Goal: Transaction & Acquisition: Book appointment/travel/reservation

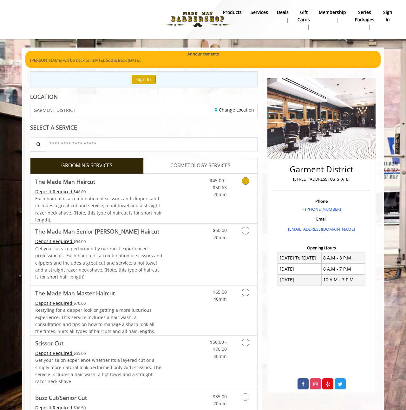
click at [159, 192] on div "Deposit Required: $48.00" at bounding box center [98, 191] width 127 height 7
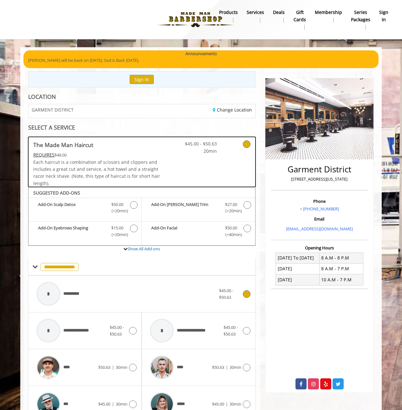
scroll to position [145, 0]
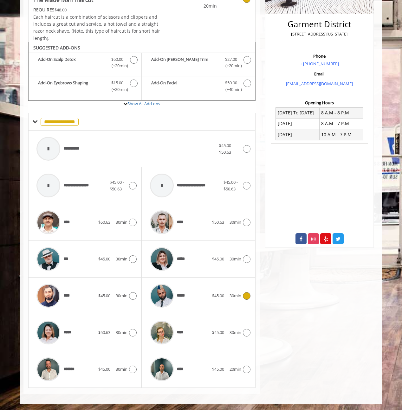
click at [245, 291] on div "***** $45.00 | 30min" at bounding box center [198, 296] width 103 height 30
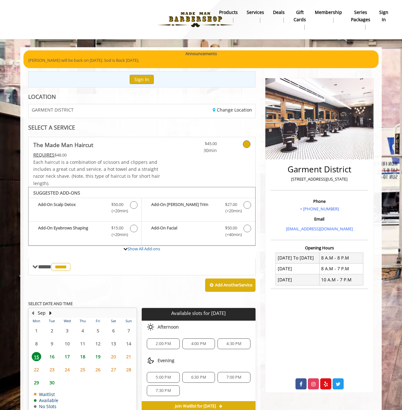
scroll to position [32, 0]
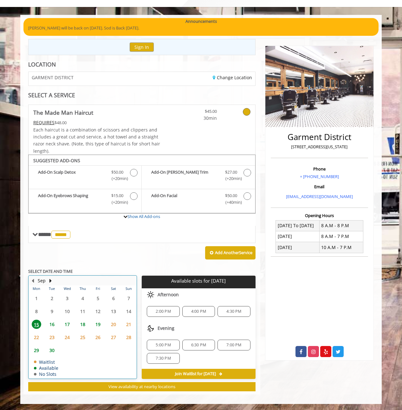
click at [51, 357] on table "Mon Tue Wed Thu Fri Sat Sun 1 2 3 4 5 6 7 8 9 10 11 12 13 14 15 16 17 18 19 20 …" at bounding box center [82, 332] width 107 height 93
click at [50, 324] on span "16" at bounding box center [52, 324] width 10 height 9
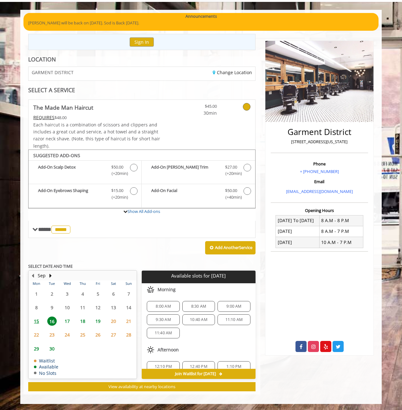
scroll to position [68, 0]
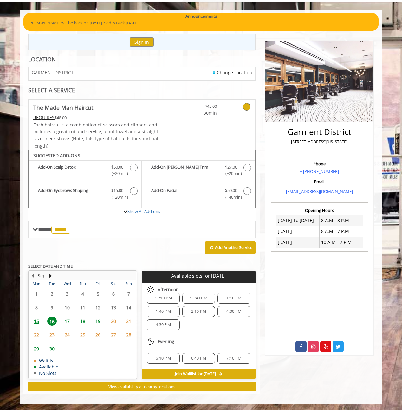
click at [162, 359] on span "6:10 PM" at bounding box center [163, 358] width 15 height 5
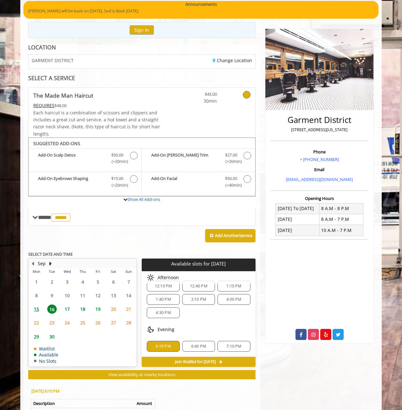
scroll to position [152, 0]
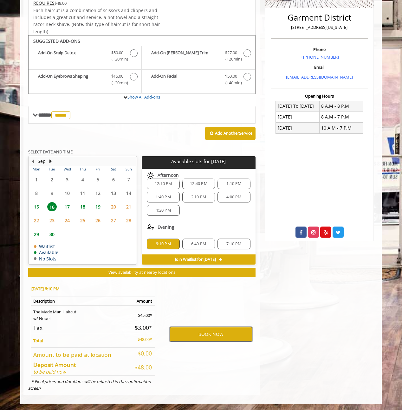
click at [203, 337] on button "BOOK NOW" at bounding box center [211, 334] width 83 height 15
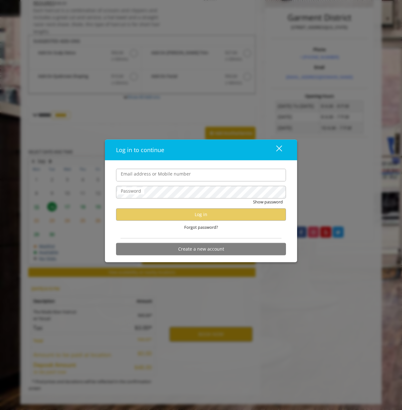
type input "**********"
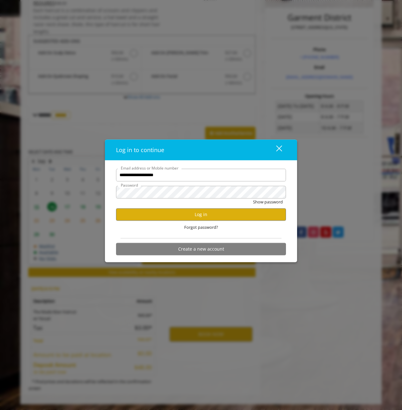
scroll to position [0, 0]
click at [178, 215] on button "Log in" at bounding box center [201, 214] width 170 height 12
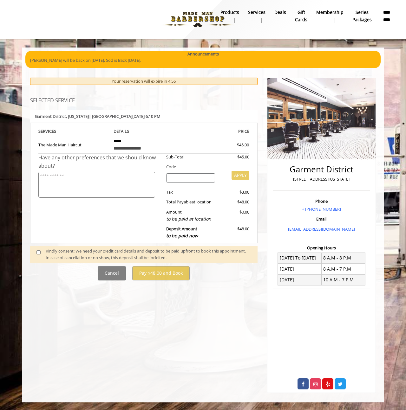
click at [79, 252] on div "Kindly consent: We need your credit card details and deposit to be paid upfront…" at bounding box center [148, 254] width 205 height 13
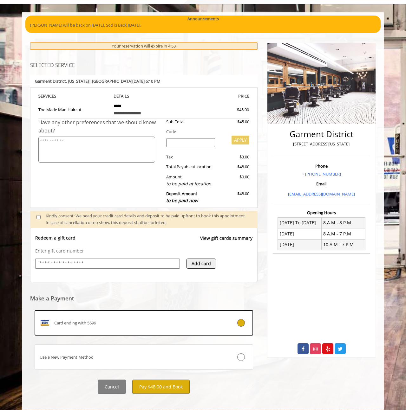
scroll to position [41, 0]
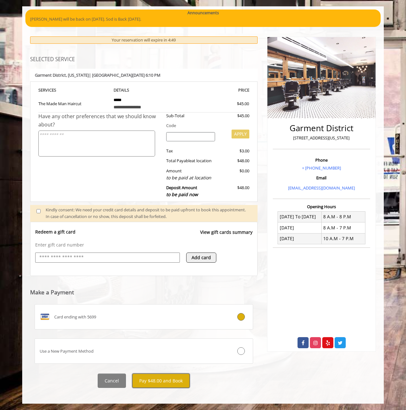
click at [172, 377] on button "Pay $48.00 and Book" at bounding box center [160, 381] width 57 height 14
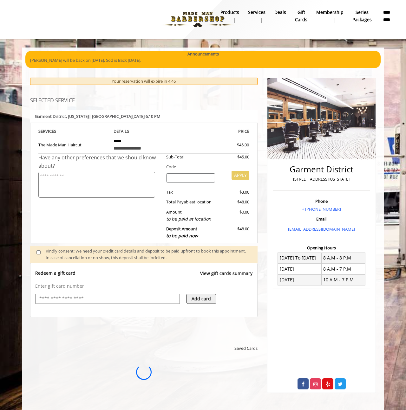
scroll to position [0, 0]
